Goal: Task Accomplishment & Management: Manage account settings

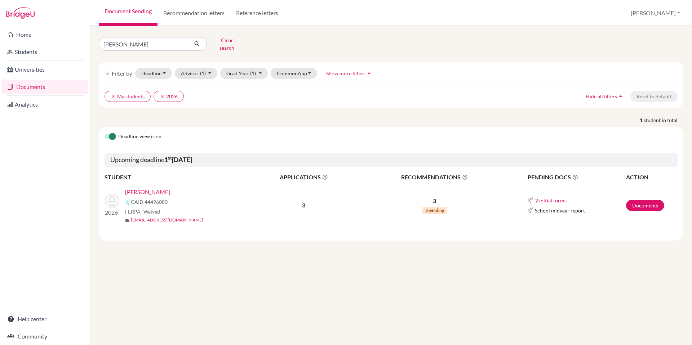
click at [148, 188] on link "[PERSON_NAME]" at bounding box center [147, 192] width 45 height 9
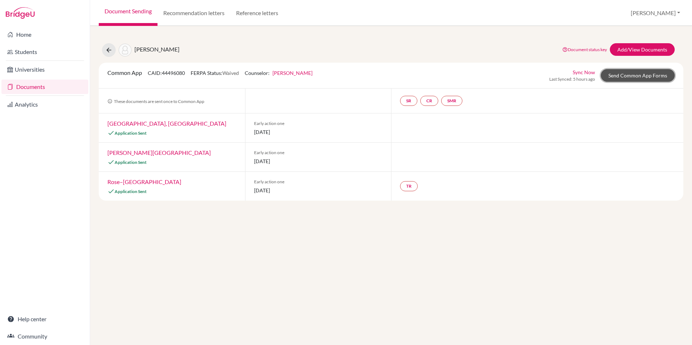
click at [633, 73] on link "Send Common App Forms" at bounding box center [638, 75] width 74 height 13
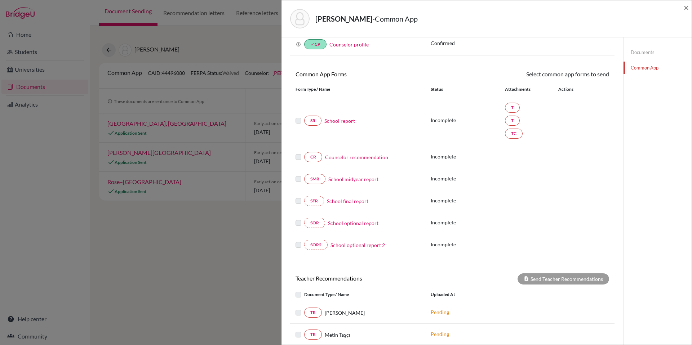
scroll to position [39, 0]
click at [684, 8] on span "×" at bounding box center [686, 7] width 5 height 10
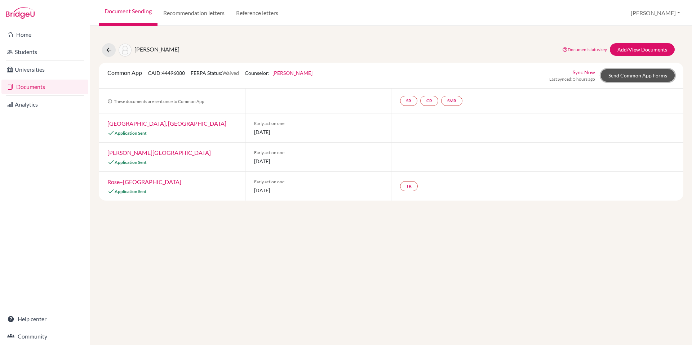
click at [637, 79] on link "Send Common App Forms" at bounding box center [638, 75] width 74 height 13
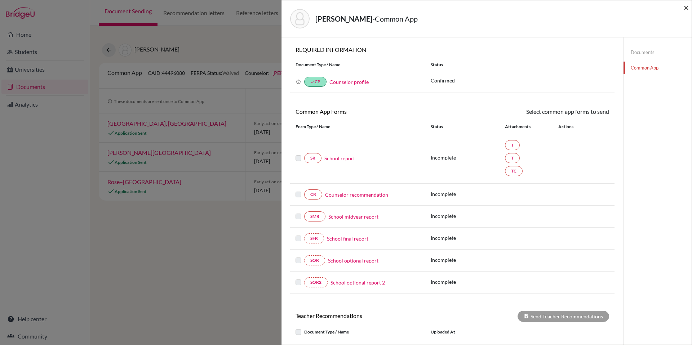
click at [687, 8] on span "×" at bounding box center [686, 7] width 5 height 10
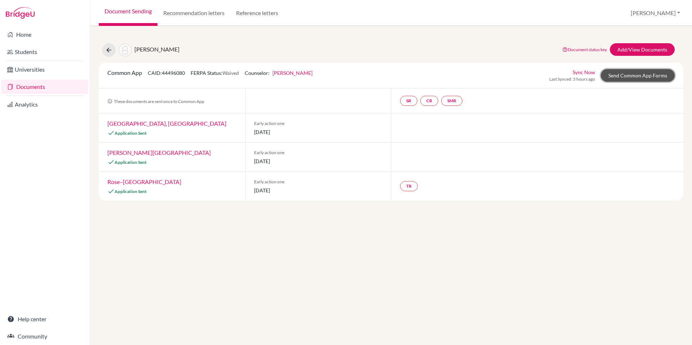
click at [618, 74] on link "Send Common App Forms" at bounding box center [638, 75] width 74 height 13
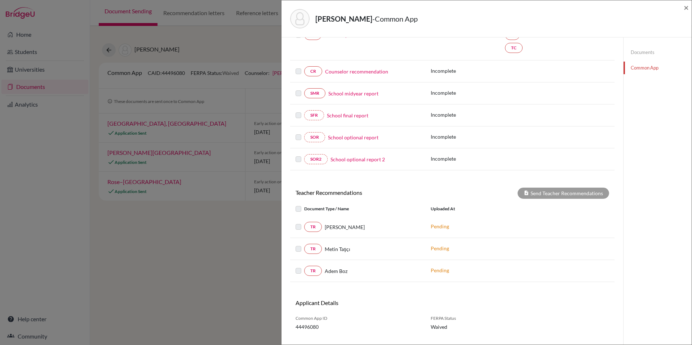
scroll to position [129, 0]
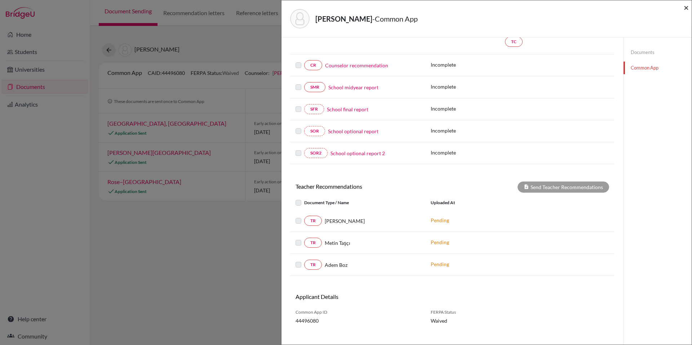
click at [687, 6] on span "×" at bounding box center [686, 7] width 5 height 10
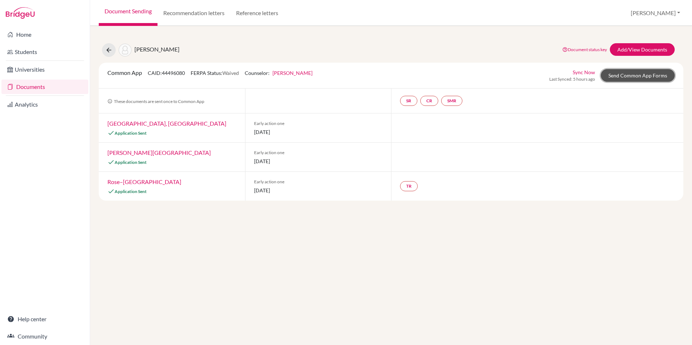
click at [631, 76] on link "Send Common App Forms" at bounding box center [638, 75] width 74 height 13
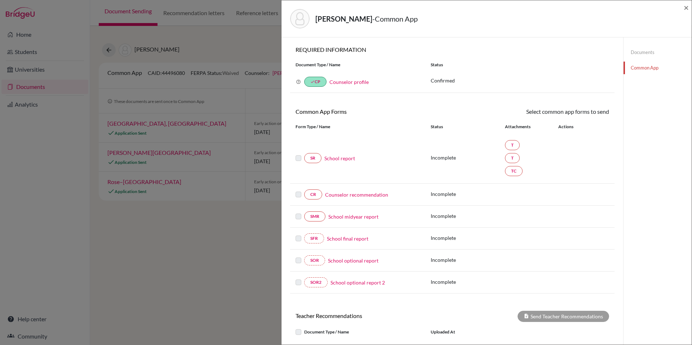
scroll to position [138, 0]
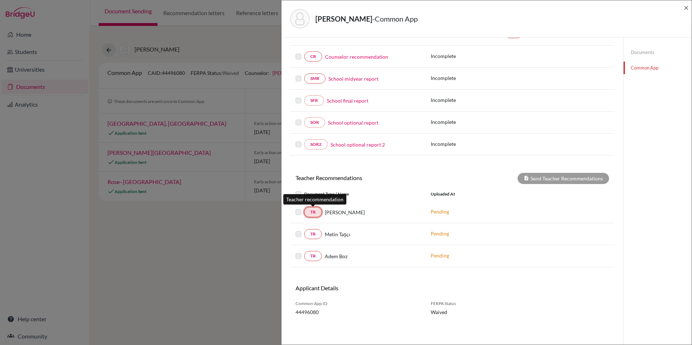
click at [316, 213] on link "TR" at bounding box center [313, 212] width 18 height 10
click at [314, 213] on link "TR" at bounding box center [313, 212] width 18 height 10
click at [309, 234] on link "TR" at bounding box center [313, 234] width 18 height 10
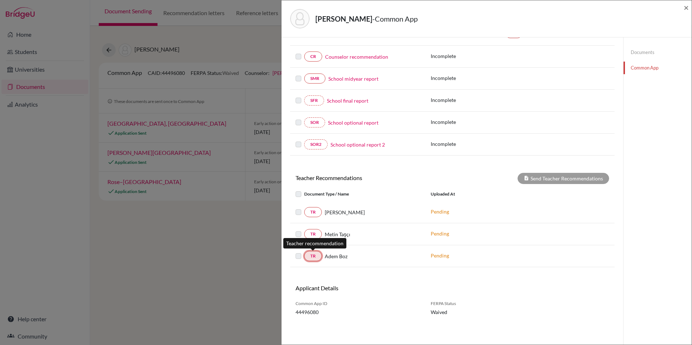
click at [315, 260] on link "TR" at bounding box center [313, 256] width 18 height 10
click at [439, 237] on p "Pending" at bounding box center [479, 234] width 97 height 8
click at [439, 260] on div "Pending" at bounding box center [479, 256] width 108 height 9
click at [439, 252] on p "Pending" at bounding box center [479, 256] width 97 height 8
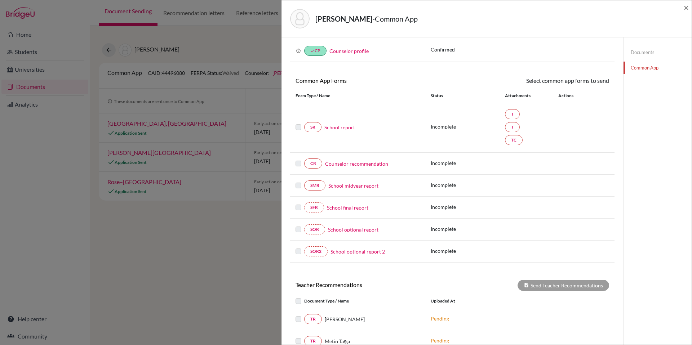
scroll to position [13, 0]
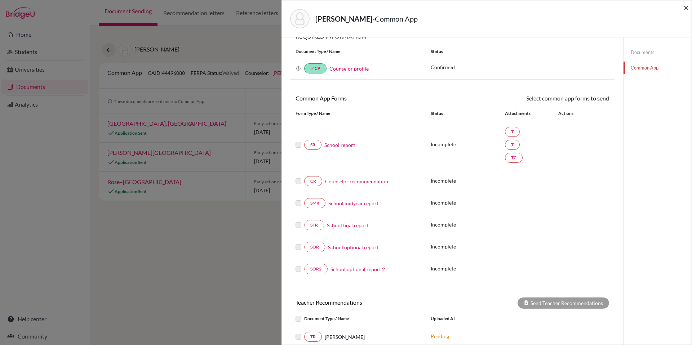
click at [685, 5] on span "×" at bounding box center [686, 7] width 5 height 10
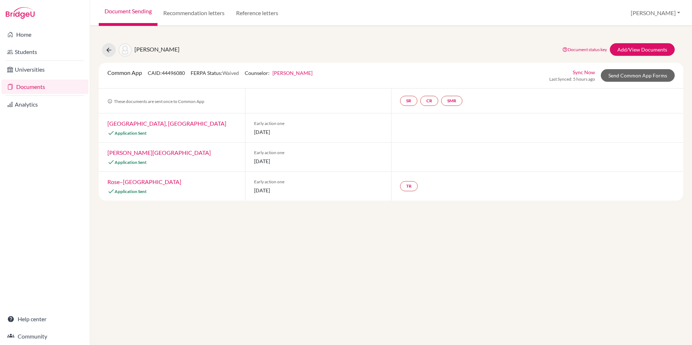
click at [181, 182] on link "Rose–Hulman Institute of Technology" at bounding box center [144, 181] width 74 height 7
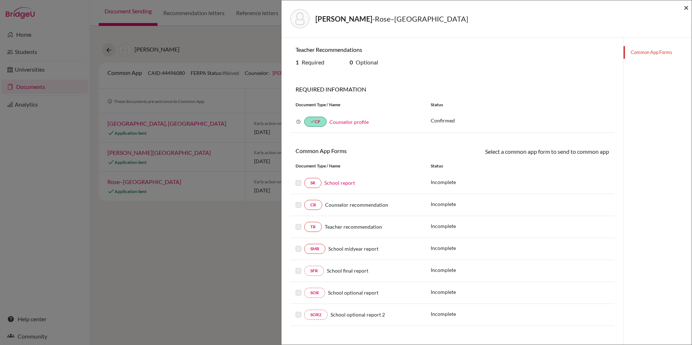
click at [686, 7] on span "×" at bounding box center [686, 7] width 5 height 10
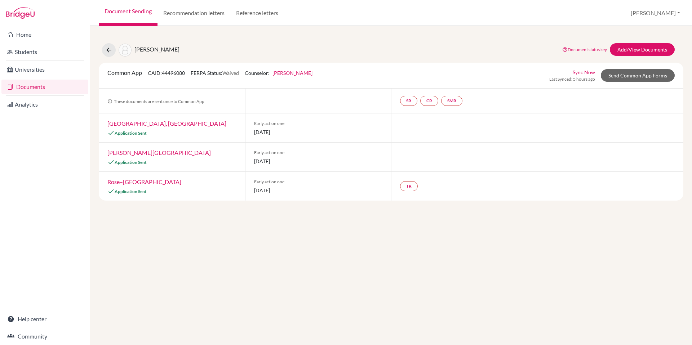
click at [136, 153] on link "Butler University" at bounding box center [158, 152] width 103 height 7
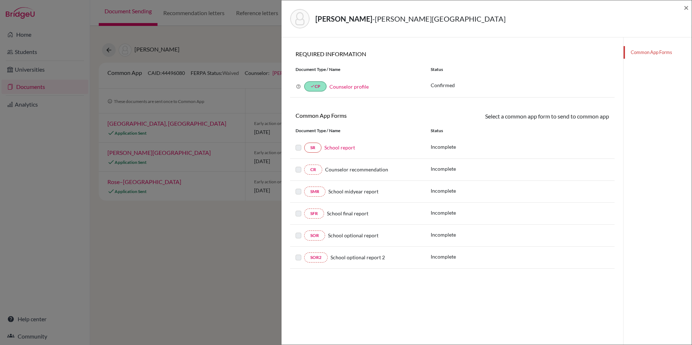
scroll to position [38, 0]
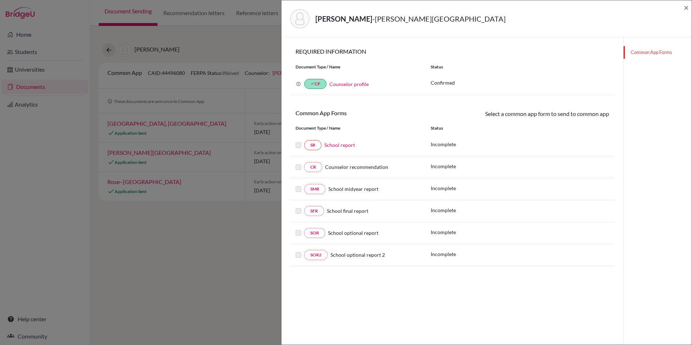
click at [690, 9] on div "Weaver, Elijah - Butler University ×" at bounding box center [486, 18] width 410 height 37
click at [688, 9] on span "×" at bounding box center [686, 7] width 5 height 10
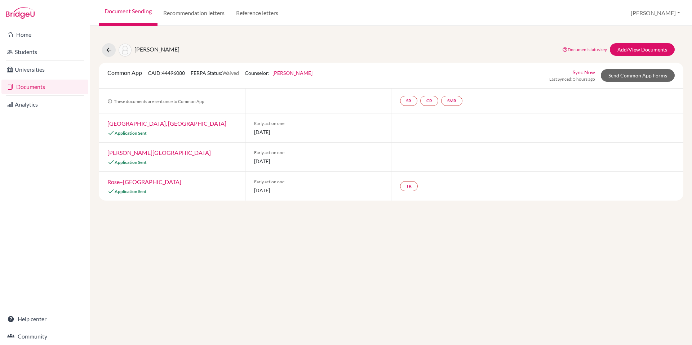
click at [178, 122] on link "Purdue University, West Lafayette" at bounding box center [166, 123] width 119 height 7
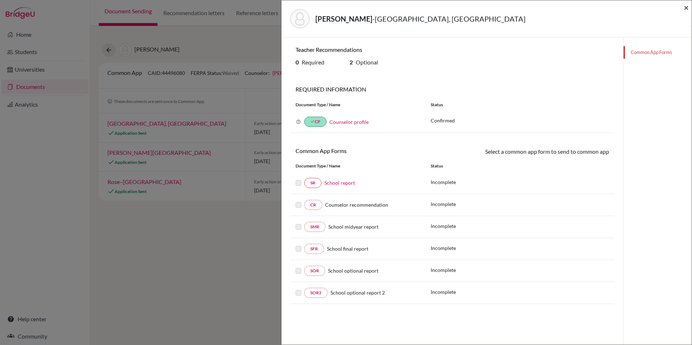
click at [684, 7] on span "×" at bounding box center [686, 7] width 5 height 10
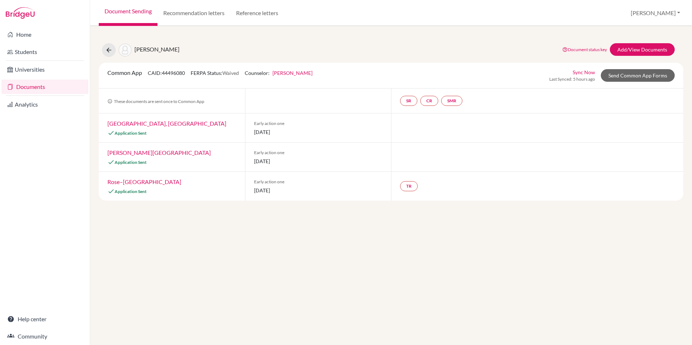
click at [139, 150] on link "Butler University" at bounding box center [158, 152] width 103 height 7
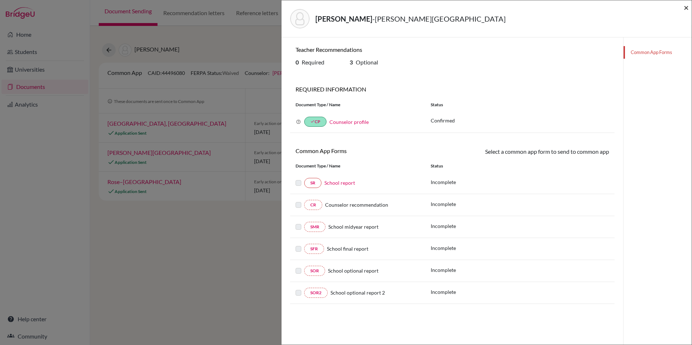
click at [685, 8] on span "×" at bounding box center [686, 7] width 5 height 10
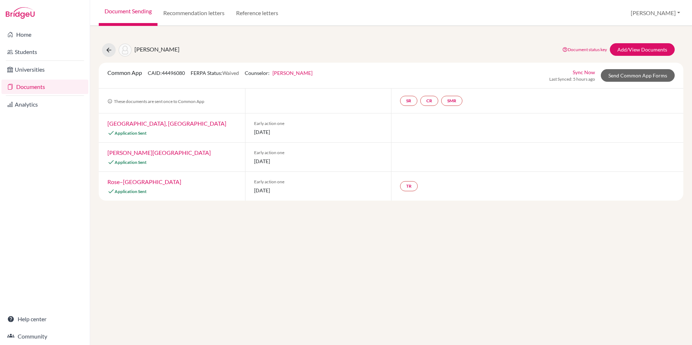
click at [157, 179] on link "Rose–Hulman Institute of Technology" at bounding box center [144, 181] width 74 height 7
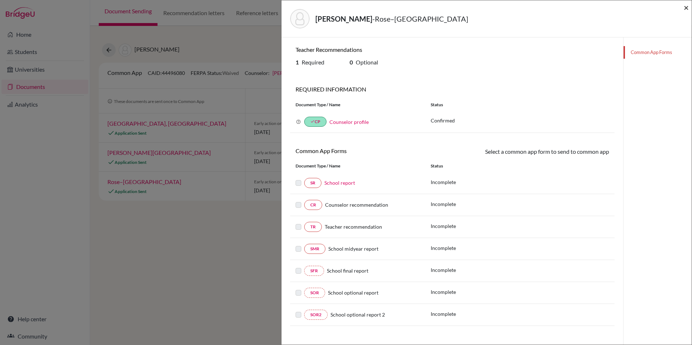
click at [684, 9] on span "×" at bounding box center [686, 7] width 5 height 10
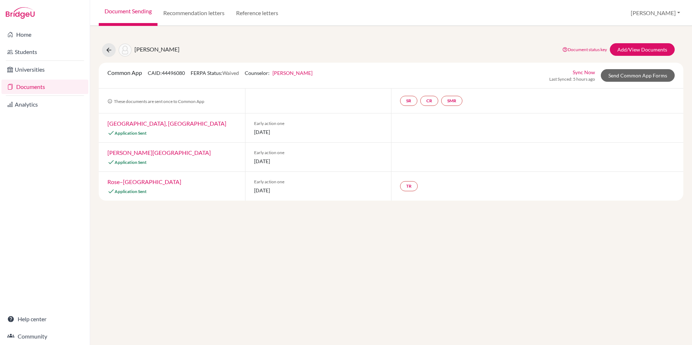
click at [164, 125] on link "Purdue University, West Lafayette" at bounding box center [166, 123] width 119 height 7
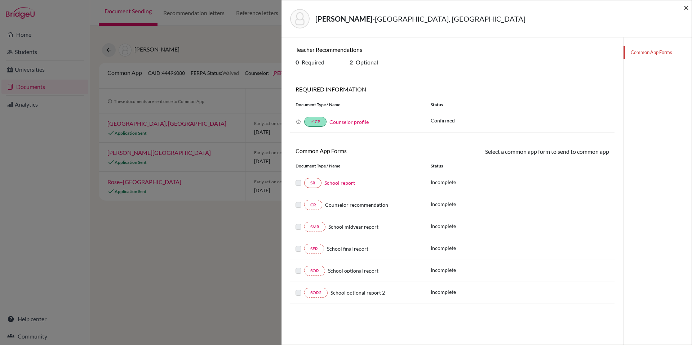
click at [686, 7] on span "×" at bounding box center [686, 7] width 5 height 10
